Goal: Transaction & Acquisition: Purchase product/service

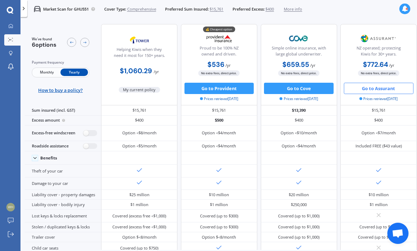
click at [385, 88] on button "Go to Assurant" at bounding box center [379, 88] width 70 height 11
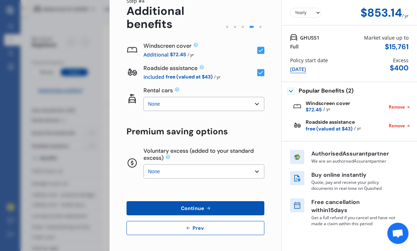
scroll to position [31, 0]
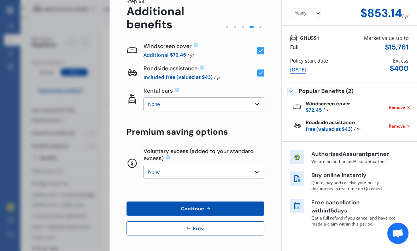
click at [206, 226] on button "Prev" at bounding box center [196, 228] width 138 height 14
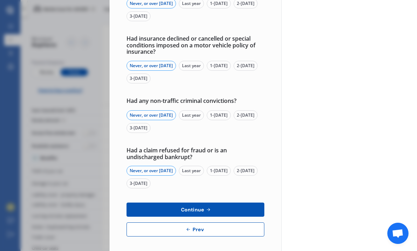
scroll to position [241, 0]
click at [203, 227] on span "Prev" at bounding box center [198, 230] width 14 height 6
select select "Miss"
select select "26"
select select "06"
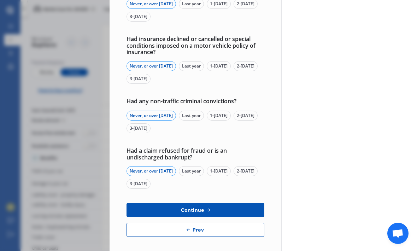
select select "1973"
select select "full"
select select "more than 4 years"
select select "[GEOGRAPHIC_DATA]"
select select "Mr"
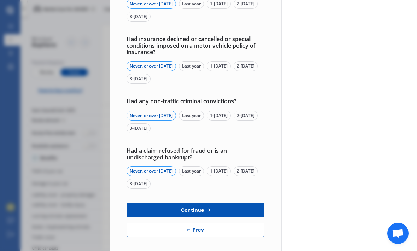
select select "29"
select select "06"
select select "1973"
select select "full"
select select "more than 4 years"
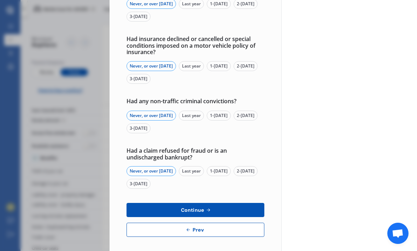
select select "[GEOGRAPHIC_DATA]"
select select "Mr"
select select "26"
select select "05"
select select "2008"
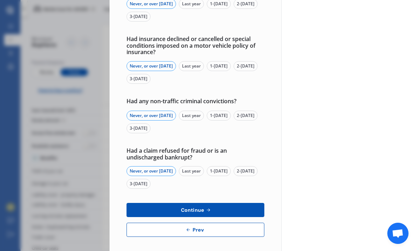
select select "learner"
select select "less than 1 year"
select select "[GEOGRAPHIC_DATA]"
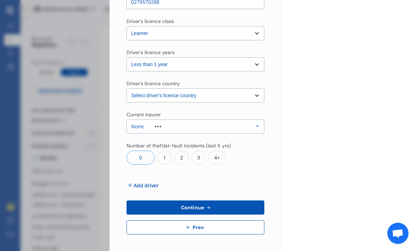
scroll to position [1003, 0]
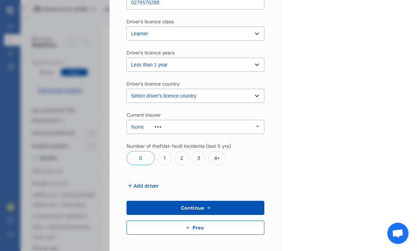
click at [209, 206] on icon at bounding box center [208, 208] width 6 height 6
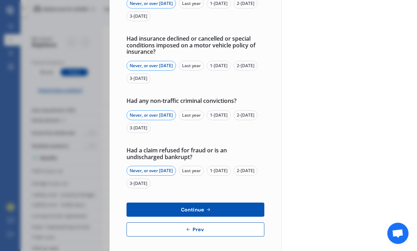
scroll to position [241, 0]
click at [196, 227] on span "Prev" at bounding box center [198, 230] width 14 height 6
select select "Miss"
select select "26"
select select "06"
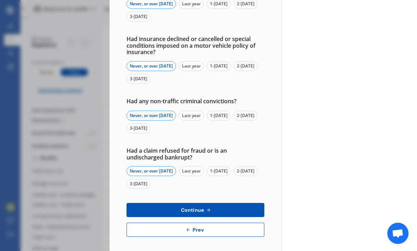
select select "1973"
select select "full"
select select "more than 4 years"
select select "[GEOGRAPHIC_DATA]"
select select "Mr"
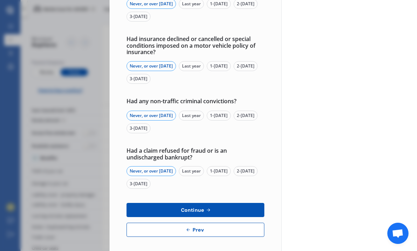
select select "29"
select select "06"
select select "1973"
select select "full"
select select "more than 4 years"
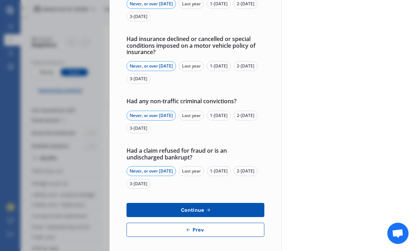
select select "[GEOGRAPHIC_DATA]"
select select "Mr"
select select "26"
select select "05"
select select "2008"
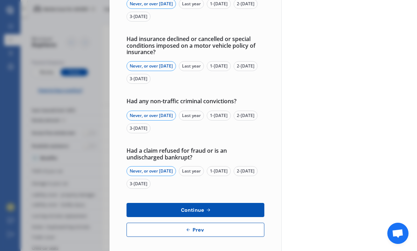
select select "learner"
select select "less than 1 year"
select select "[GEOGRAPHIC_DATA]"
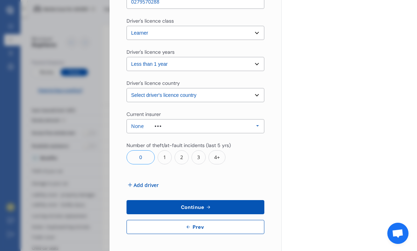
scroll to position [1003, 0]
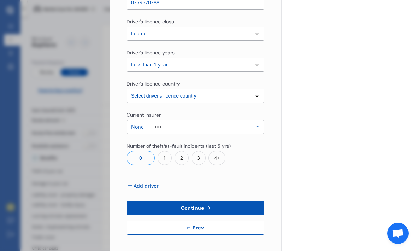
click at [151, 184] on span "Add driver" at bounding box center [146, 185] width 25 height 7
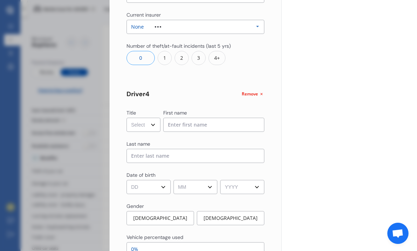
scroll to position [1105, 0]
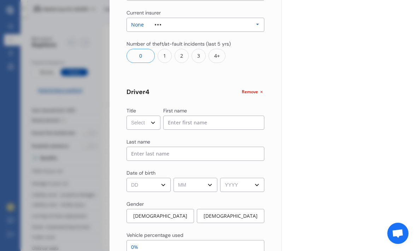
click at [155, 124] on select "Select Mr Mrs Miss Ms Dr" at bounding box center [144, 123] width 34 height 14
select select "Miss"
click at [214, 121] on input at bounding box center [213, 123] width 101 height 14
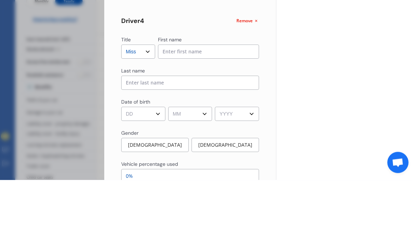
scroll to position [23, 5]
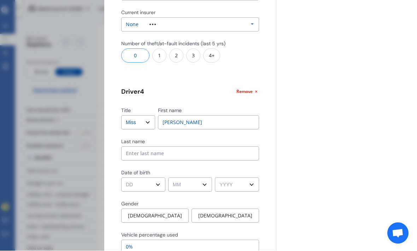
type input "[PERSON_NAME]"
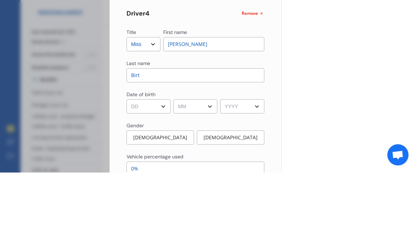
type input "Birt"
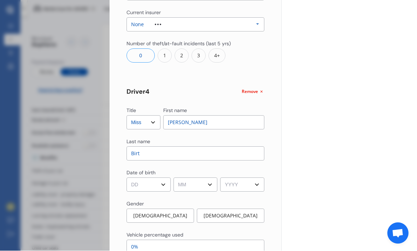
select select "12"
click at [211, 178] on select "MM 01 02 03 04 05 06 07 08 09 10 11 12" at bounding box center [196, 185] width 44 height 14
select select "09"
click at [259, 178] on select "YYYY 2009 2008 2007 2006 2005 2004 2003 2002 2001 2000 1999 1998 1997 1996 1995…" at bounding box center [242, 185] width 44 height 14
select select "2006"
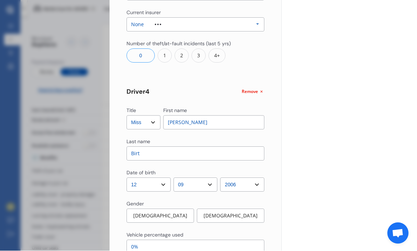
click at [236, 209] on div "[DEMOGRAPHIC_DATA]" at bounding box center [230, 216] width 67 height 14
click at [228, 209] on div "[DEMOGRAPHIC_DATA]" at bounding box center [230, 216] width 68 height 14
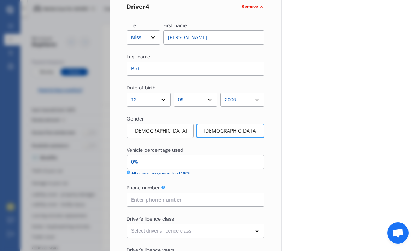
scroll to position [1195, 0]
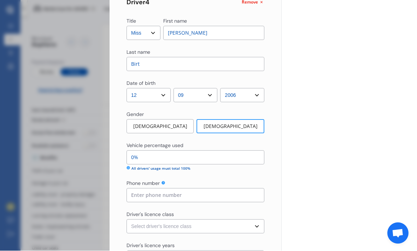
click at [156, 151] on input "0%" at bounding box center [196, 158] width 138 height 14
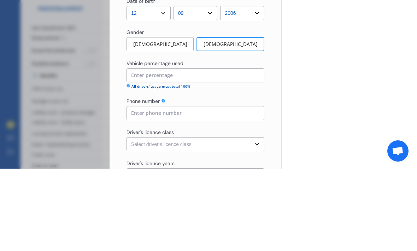
type input "2%"
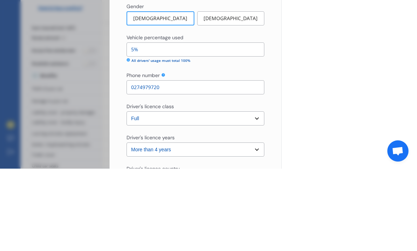
scroll to position [448, 0]
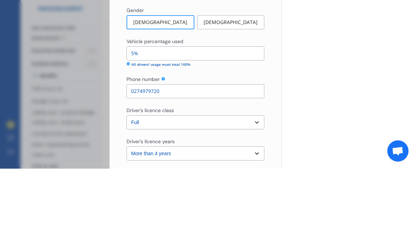
click at [148, 129] on input "5%" at bounding box center [196, 136] width 138 height 14
type input "2%"
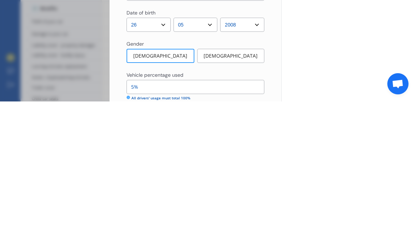
scroll to position [751, 0]
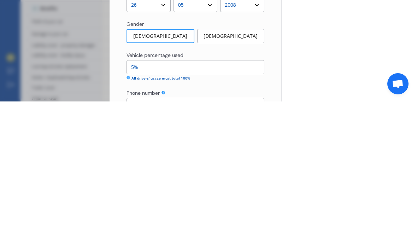
click at [149, 210] on input "5%" at bounding box center [196, 217] width 138 height 14
type input "6%"
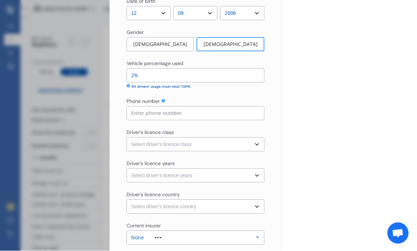
scroll to position [1290, 0]
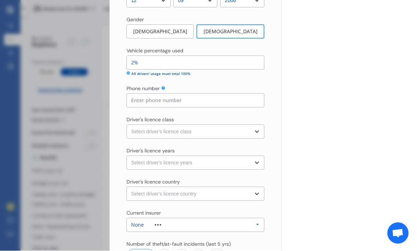
click at [230, 94] on input at bounding box center [196, 101] width 138 height 14
type input "0279570288"
select select "full"
click at [257, 156] on select "Select driver's licence years Less than 1 year 1-2 years 2-4 years More than 4 …" at bounding box center [196, 163] width 138 height 14
select select "1-2 years"
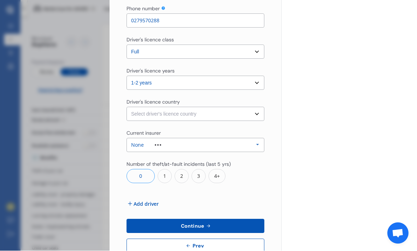
scroll to position [1374, 0]
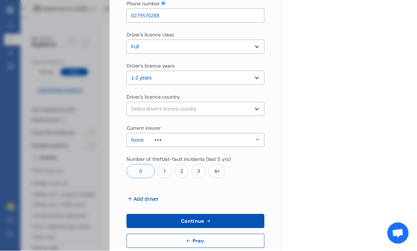
click at [259, 102] on select "Select driver's licence country [GEOGRAPHIC_DATA] [GEOGRAPHIC_DATA] [GEOGRAPHIC…" at bounding box center [196, 109] width 138 height 14
select select "[GEOGRAPHIC_DATA]"
click at [259, 134] on icon at bounding box center [257, 140] width 11 height 13
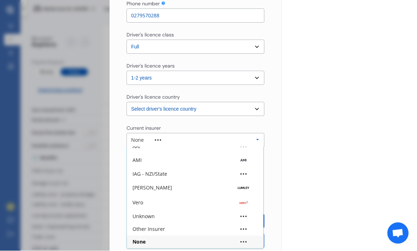
click at [154, 227] on div "Other Insurer" at bounding box center [149, 229] width 33 height 5
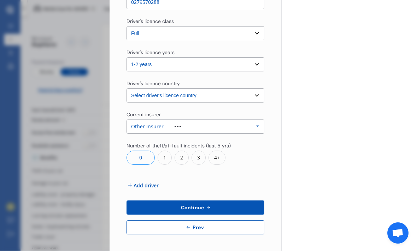
scroll to position [1387, 0]
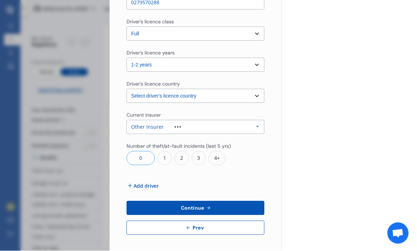
click at [201, 205] on span "Continue" at bounding box center [193, 208] width 26 height 6
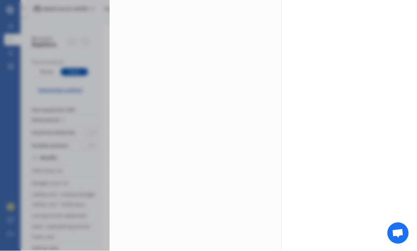
scroll to position [0, 0]
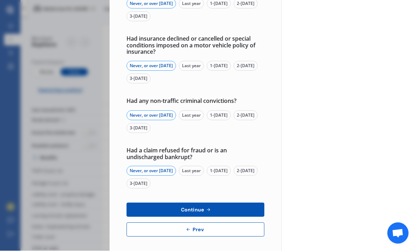
click at [207, 203] on button "Continue" at bounding box center [196, 210] width 138 height 14
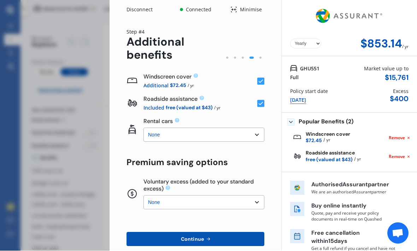
click at [257, 128] on select "None $2,500 $5,000" at bounding box center [203, 135] width 121 height 14
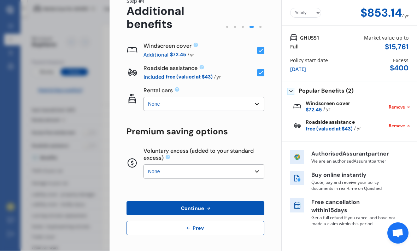
scroll to position [31, 0]
click at [257, 165] on select "None $500 $1,000" at bounding box center [203, 172] width 121 height 14
click at [210, 206] on icon at bounding box center [208, 209] width 6 height 6
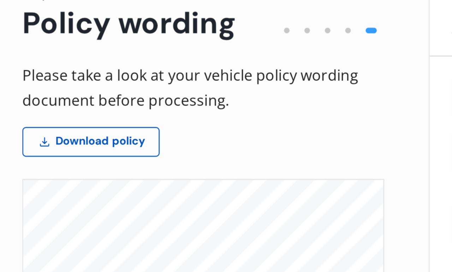
scroll to position [711, 34]
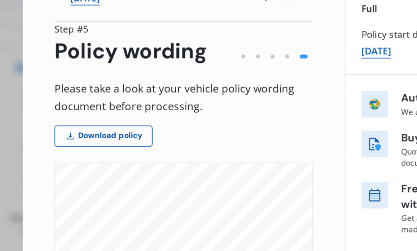
click at [127, 140] on link "Download policy" at bounding box center [153, 145] width 52 height 11
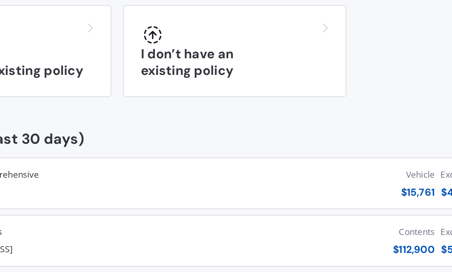
scroll to position [13, 0]
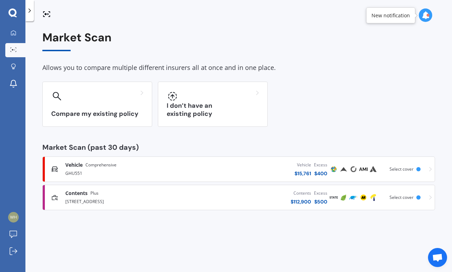
click at [83, 162] on span "Vehicle" at bounding box center [73, 165] width 17 height 7
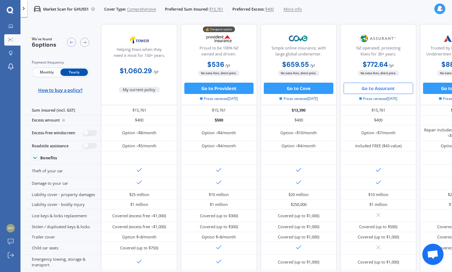
click at [383, 83] on button "Go to Assurant" at bounding box center [379, 88] width 70 height 11
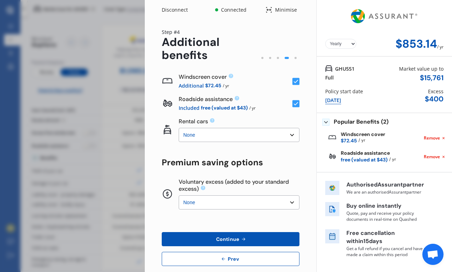
click at [239, 236] on span "Continue" at bounding box center [228, 239] width 26 height 6
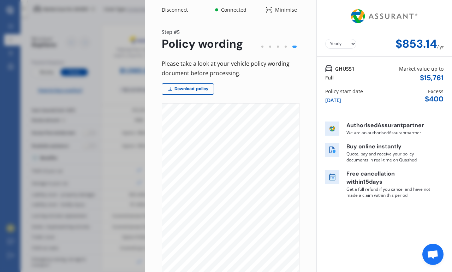
scroll to position [3101, 0]
click at [381, 217] on div "Yearly Monthly $853.14 / yr GHU551 Full Market value up to $ 15,761 Policy star…" at bounding box center [385, 187] width 136 height 374
click at [394, 88] on div "Policy start date [DATE] Excess $ 400" at bounding box center [384, 96] width 118 height 17
click at [387, 22] on div "Yearly Monthly $853.14 / yr" at bounding box center [384, 28] width 135 height 57
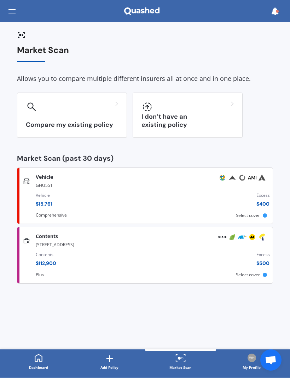
click at [45, 183] on div "GHU551" at bounding box center [154, 185] width 237 height 8
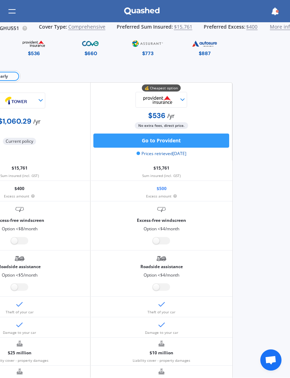
scroll to position [0, 56]
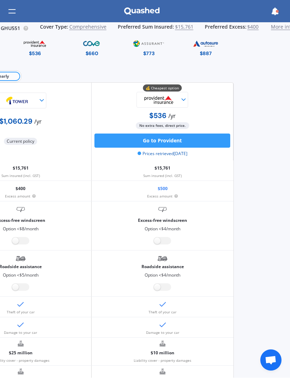
click at [149, 49] on img at bounding box center [148, 44] width 33 height 12
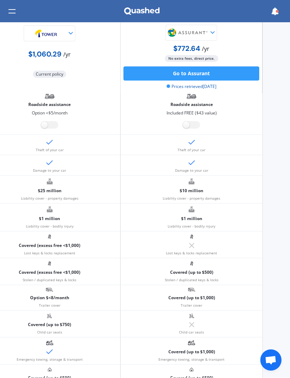
scroll to position [161, 27]
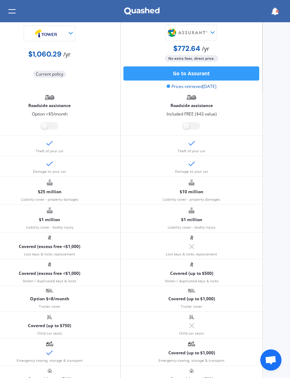
click at [205, 78] on button "Go to Assurant" at bounding box center [191, 74] width 136 height 14
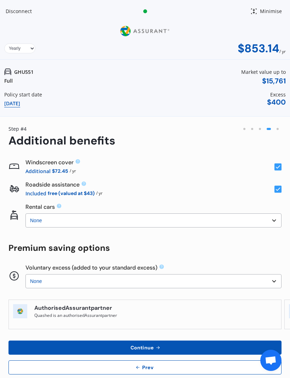
scroll to position [0, 0]
click at [165, 251] on button "Continue" at bounding box center [144, 348] width 273 height 14
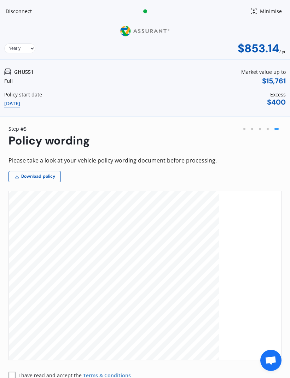
click at [164, 90] on div "GHU551 Full Market value up to $ 15,761 Policy start date [DATE] Excess $ 400" at bounding box center [144, 88] width 281 height 48
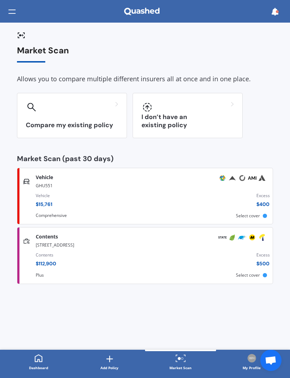
click at [49, 182] on div "GHU551" at bounding box center [154, 185] width 237 height 8
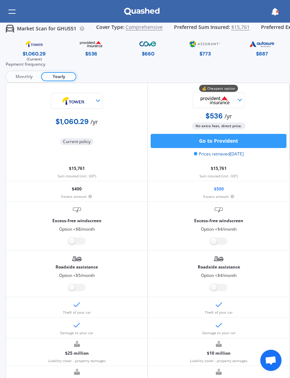
click at [205, 49] on img at bounding box center [204, 44] width 33 height 12
click at [228, 137] on button "Go to Assurant" at bounding box center [219, 141] width 136 height 14
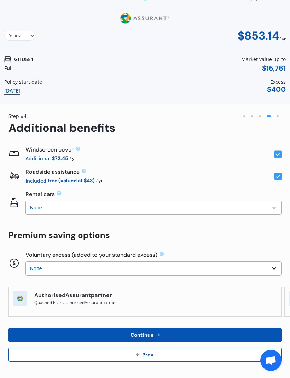
scroll to position [12, 0]
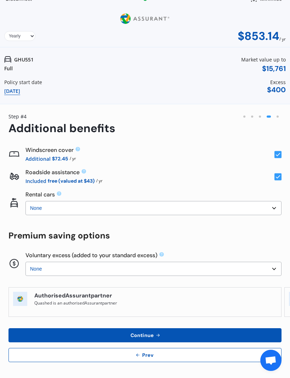
click at [152, 251] on span "Continue" at bounding box center [142, 336] width 26 height 6
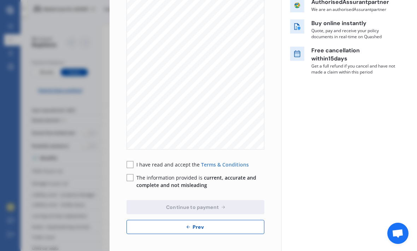
scroll to position [123, 0]
click at [133, 162] on rect at bounding box center [130, 165] width 7 height 7
click at [131, 176] on rect at bounding box center [130, 178] width 7 height 7
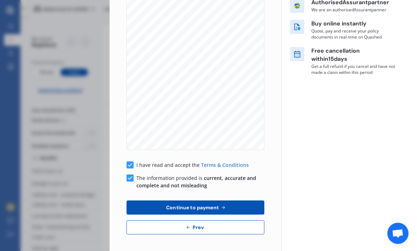
click at [206, 206] on span "Continue to payment" at bounding box center [192, 208] width 55 height 6
